Goal: Navigation & Orientation: Go to known website

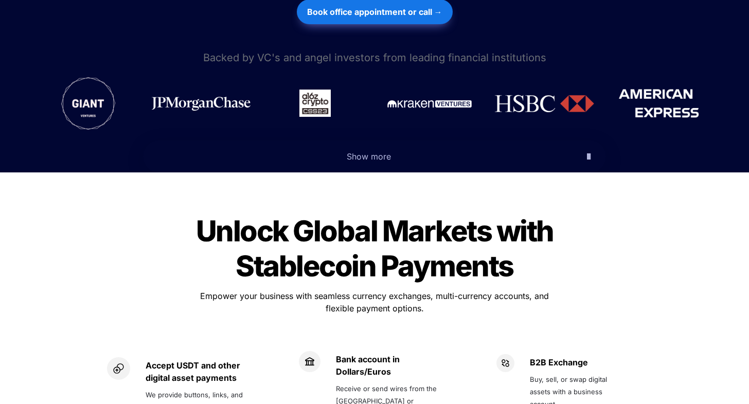
scroll to position [566, 0]
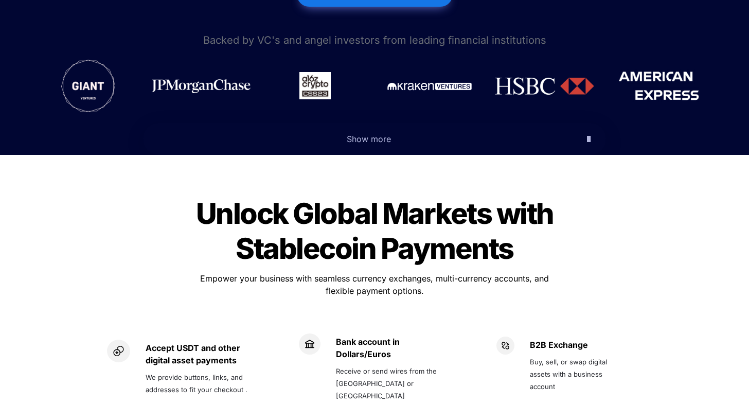
click at [359, 134] on span "Show more" at bounding box center [369, 139] width 44 height 10
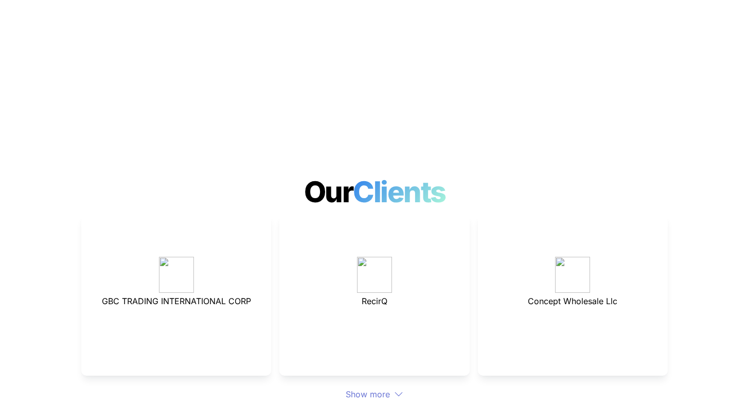
scroll to position [2983, 0]
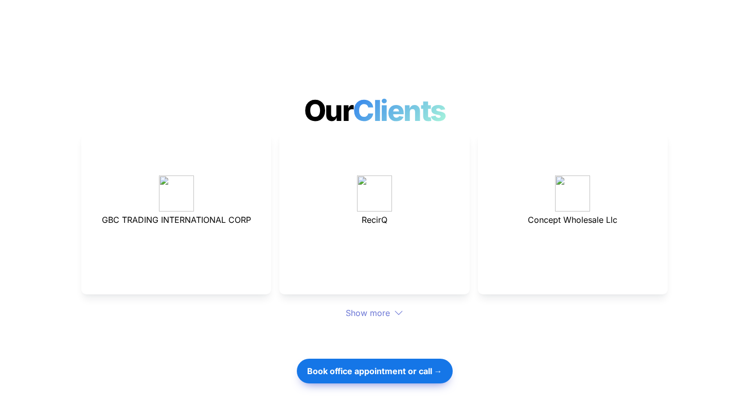
click at [390, 307] on div "Show more" at bounding box center [374, 313] width 586 height 12
click at [399, 308] on icon at bounding box center [398, 312] width 9 height 9
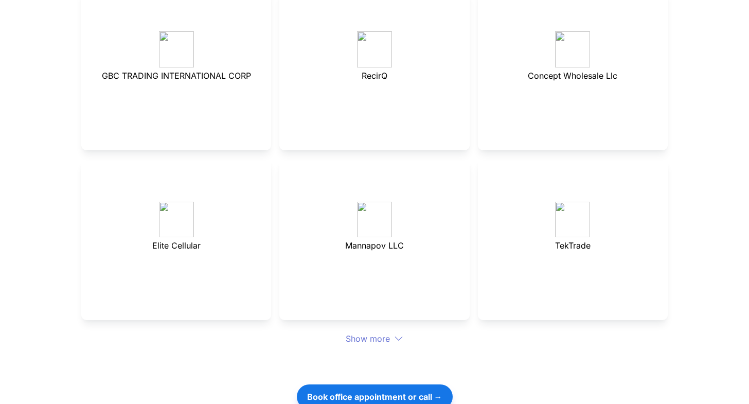
scroll to position [3137, 0]
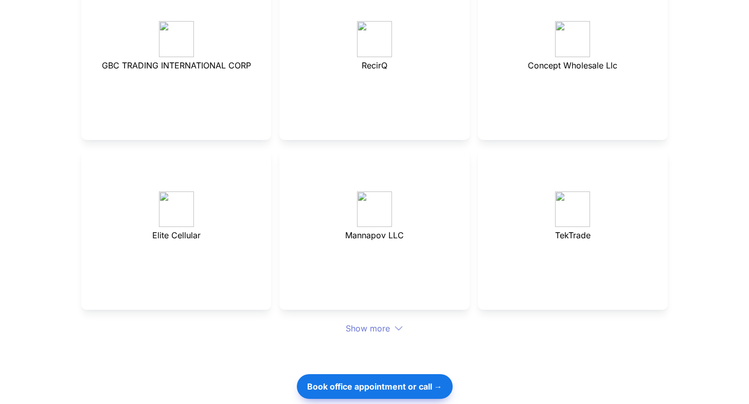
click at [399, 323] on icon at bounding box center [398, 327] width 9 height 9
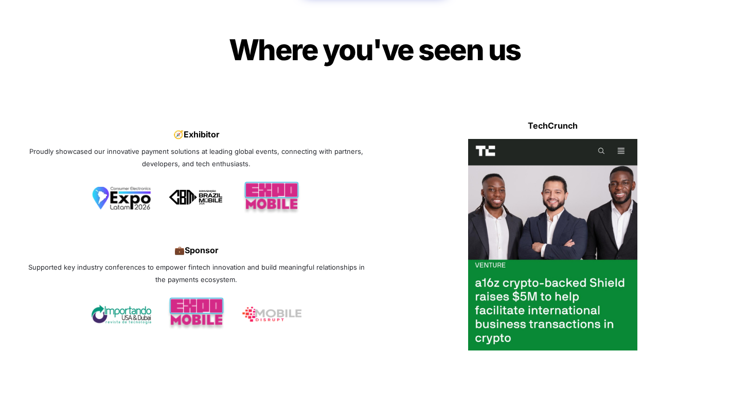
scroll to position [3703, 0]
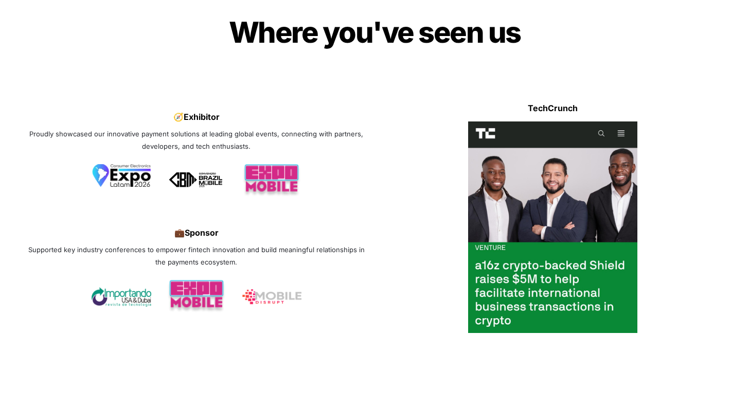
click at [134, 164] on img at bounding box center [122, 175] width 60 height 23
